Goal: Information Seeking & Learning: Check status

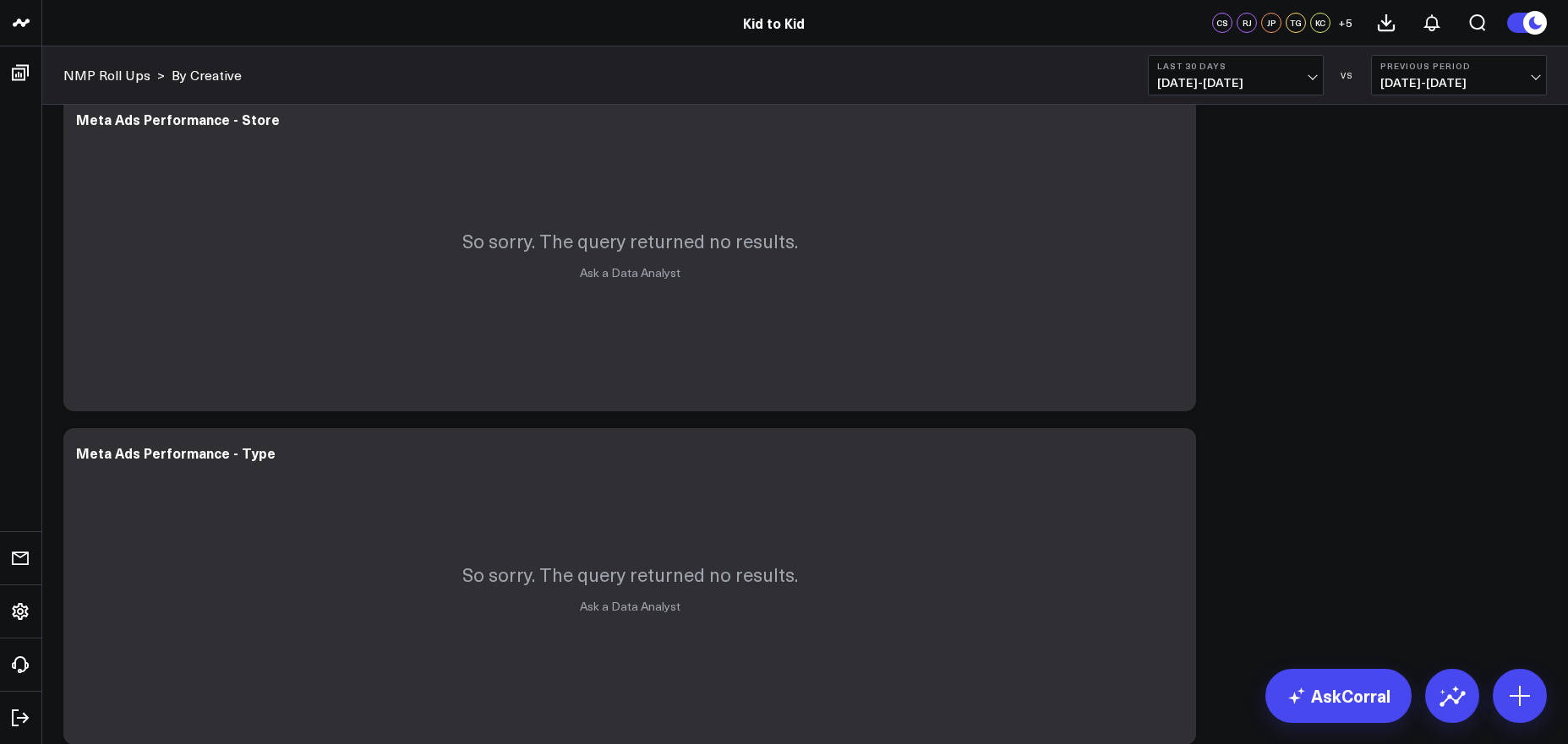
scroll to position [32, 0]
click at [1225, 78] on span "[DATE] - [DATE]" at bounding box center [1236, 82] width 157 height 13
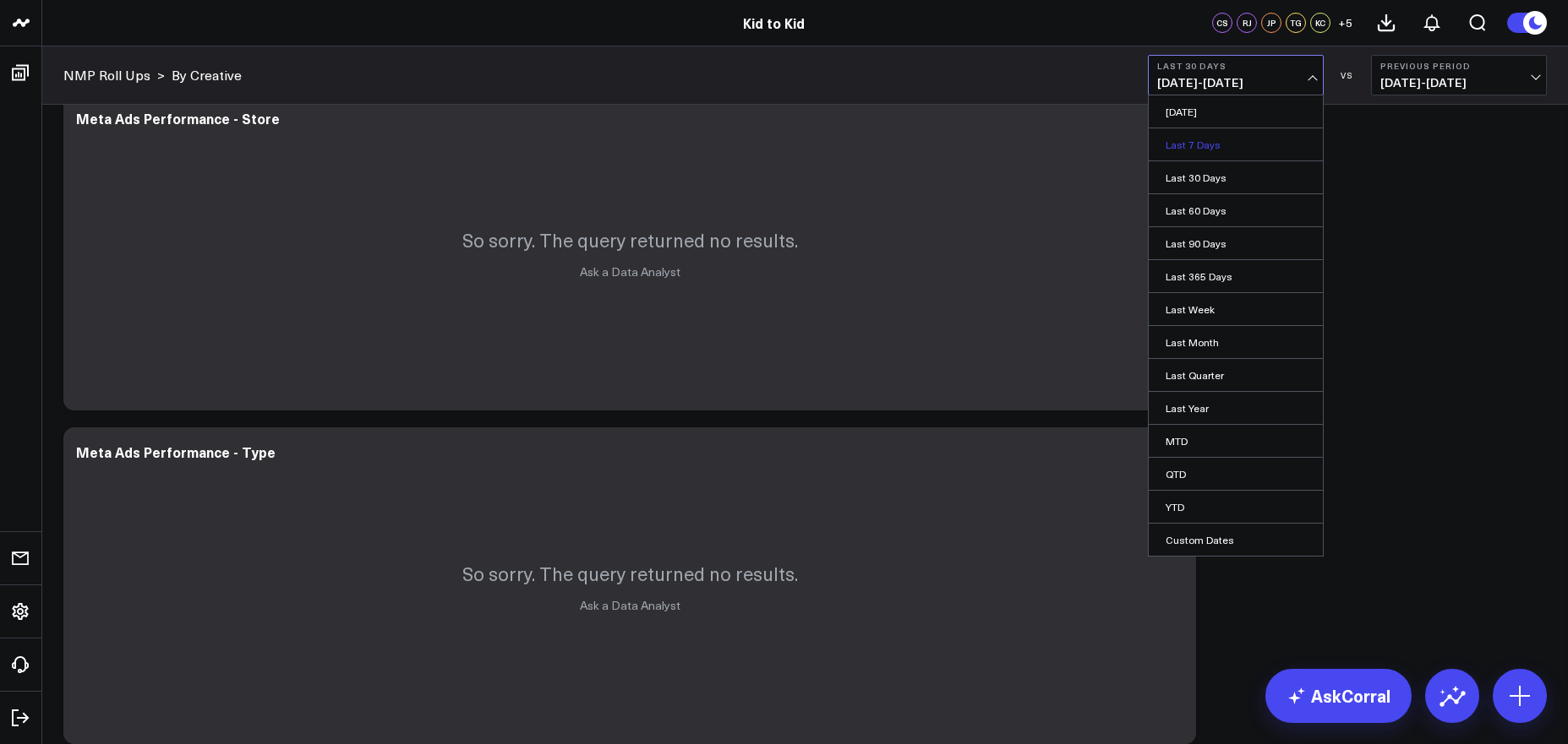
click at [1220, 135] on link "Last 7 Days" at bounding box center [1236, 144] width 175 height 32
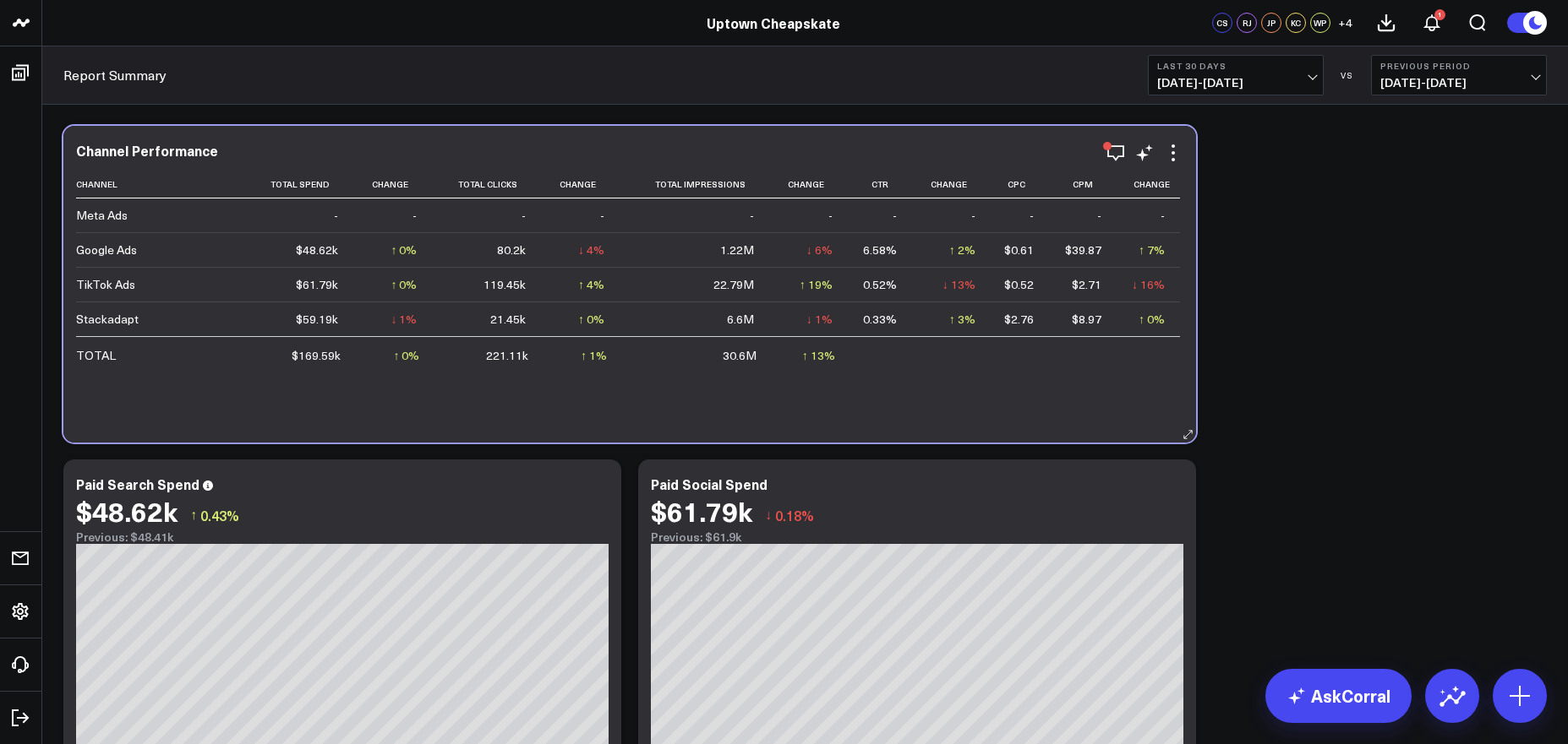
click at [113, 219] on div "Meta Ads" at bounding box center [101, 215] width 51 height 17
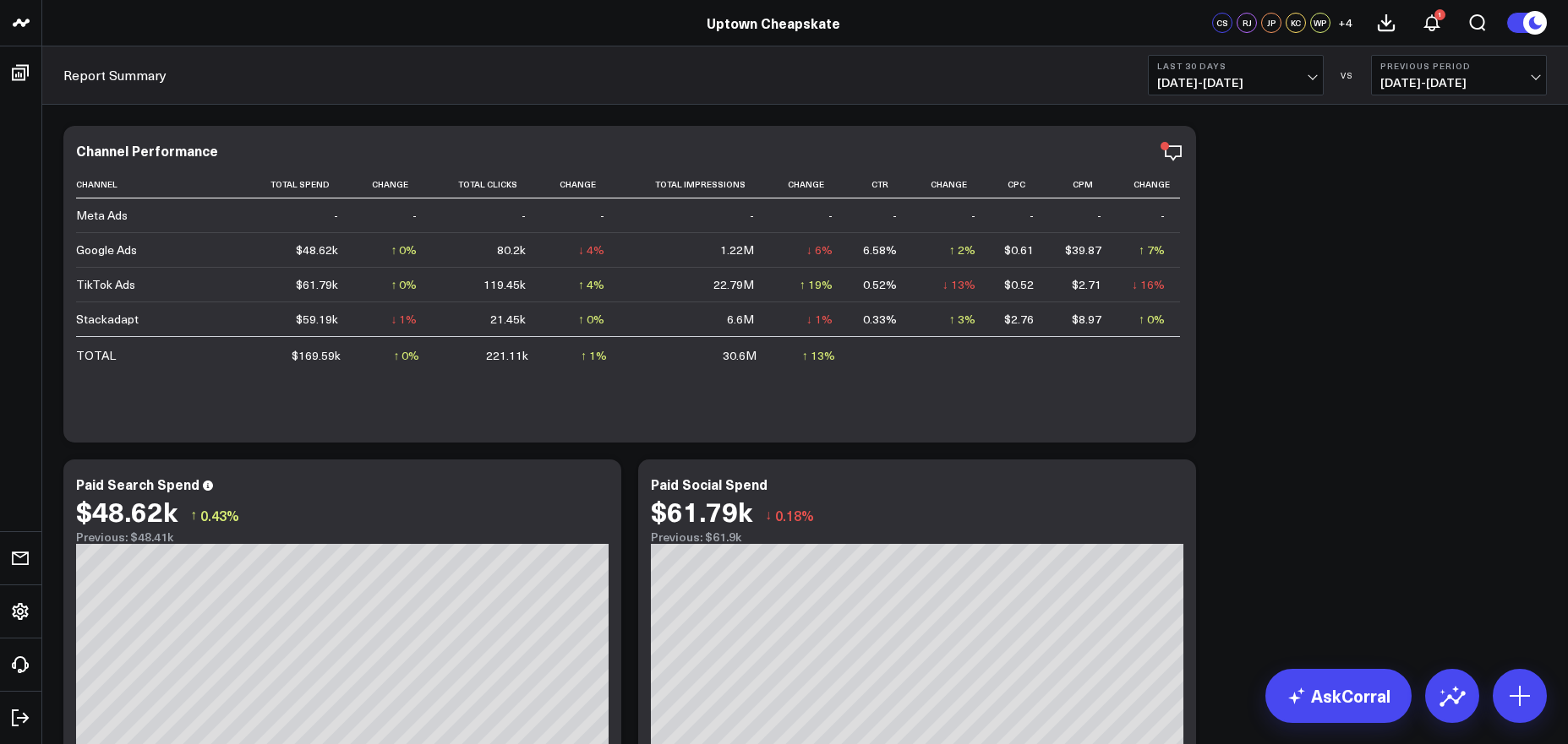
click at [1210, 81] on span "08/06/25 - 09/04/25" at bounding box center [1236, 82] width 157 height 13
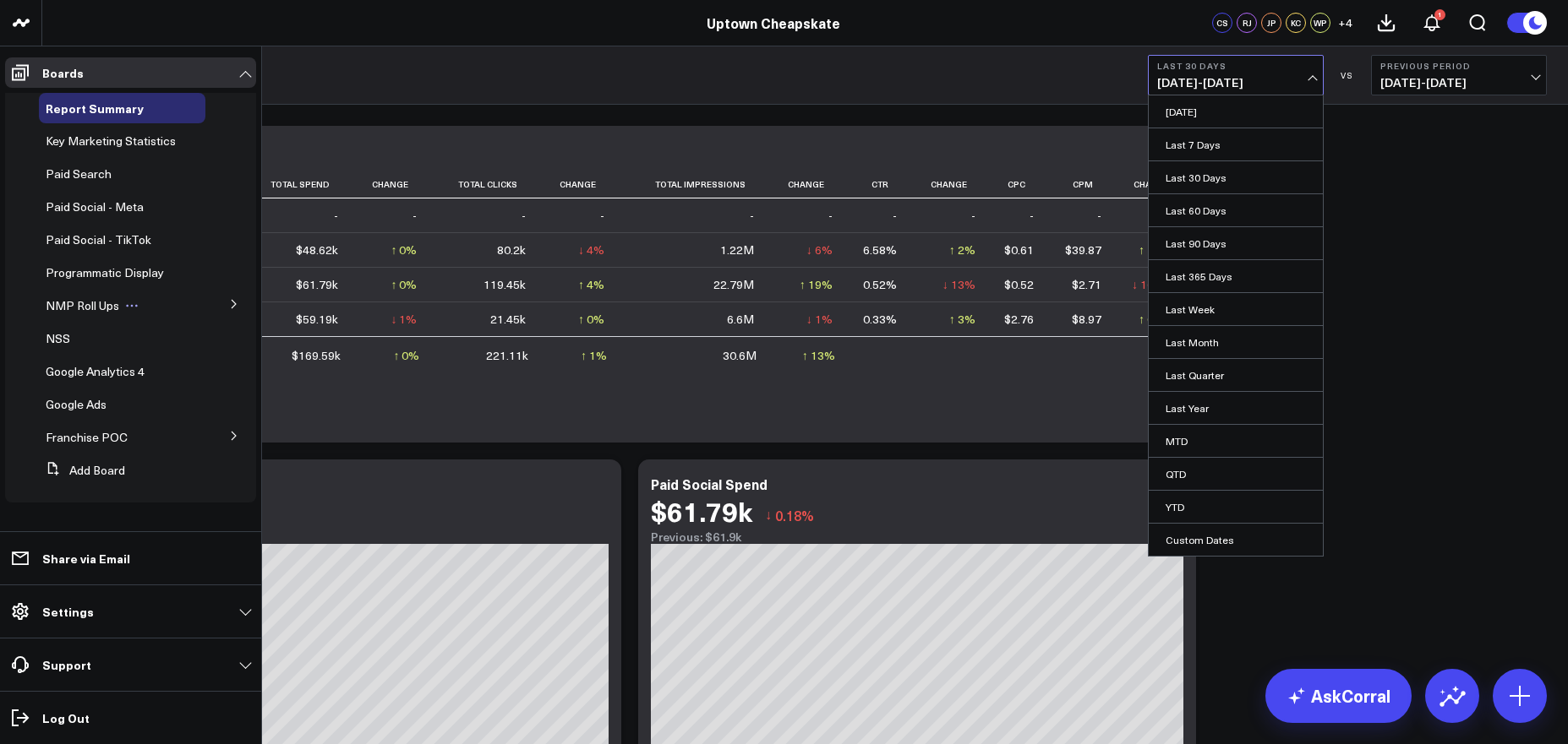
click at [94, 313] on span "NMP Roll Ups" at bounding box center [82, 305] width 73 height 16
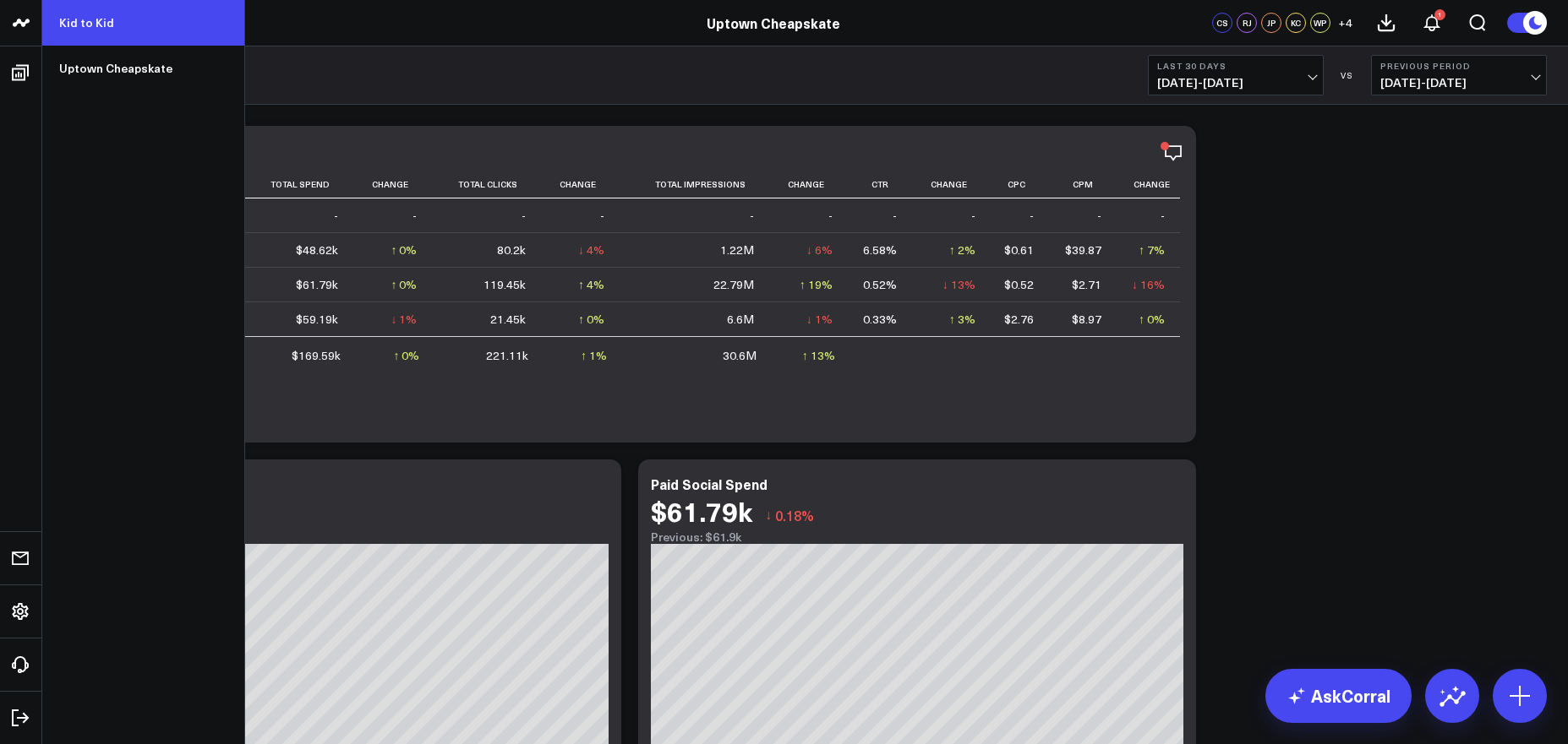
click at [89, 18] on link "Kid to Kid" at bounding box center [142, 23] width 202 height 45
